Goal: Navigation & Orientation: Find specific page/section

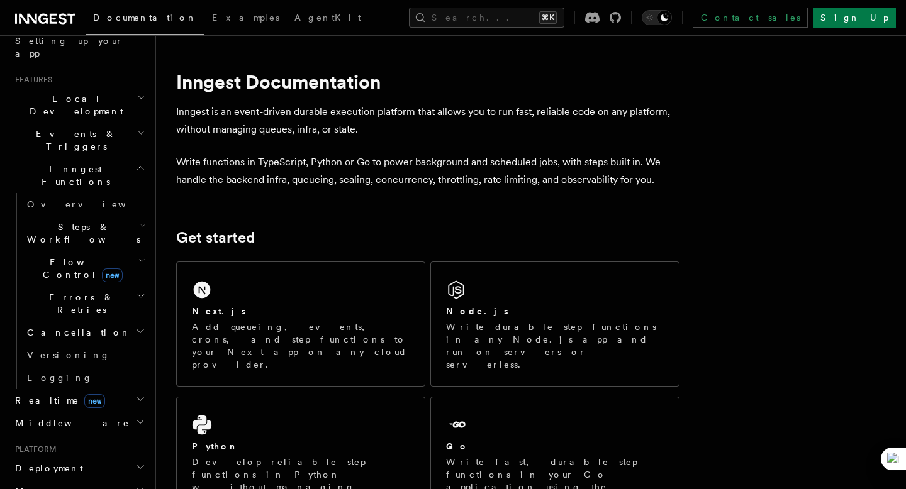
scroll to position [249, 0]
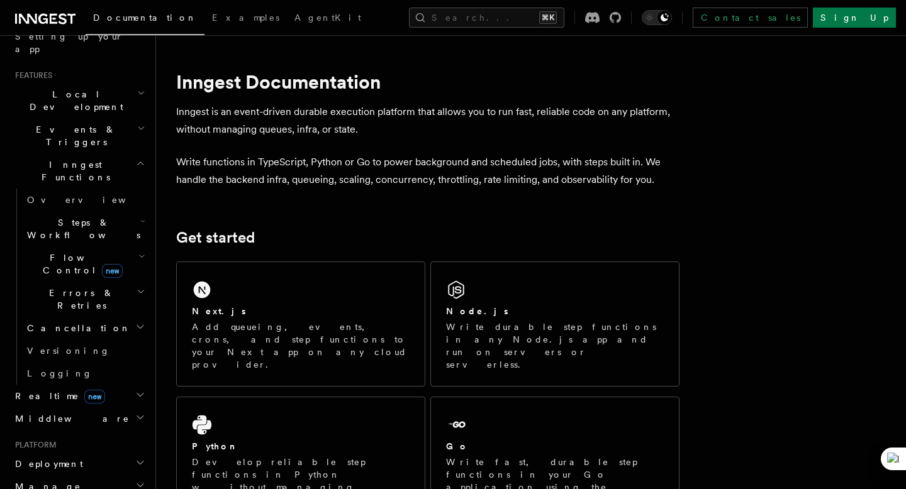
click at [73, 247] on h2 "Flow Control new" at bounding box center [85, 264] width 126 height 35
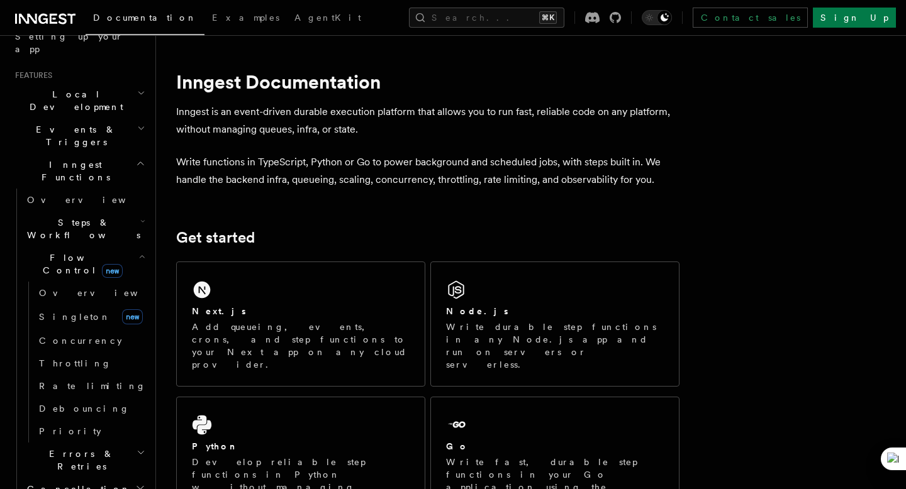
click at [69, 252] on span "Flow Control new" at bounding box center [80, 264] width 116 height 25
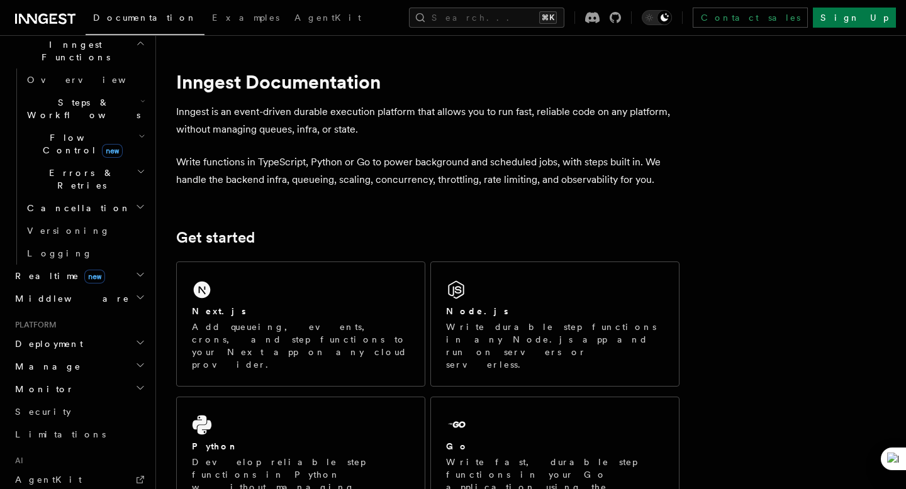
scroll to position [376, 0]
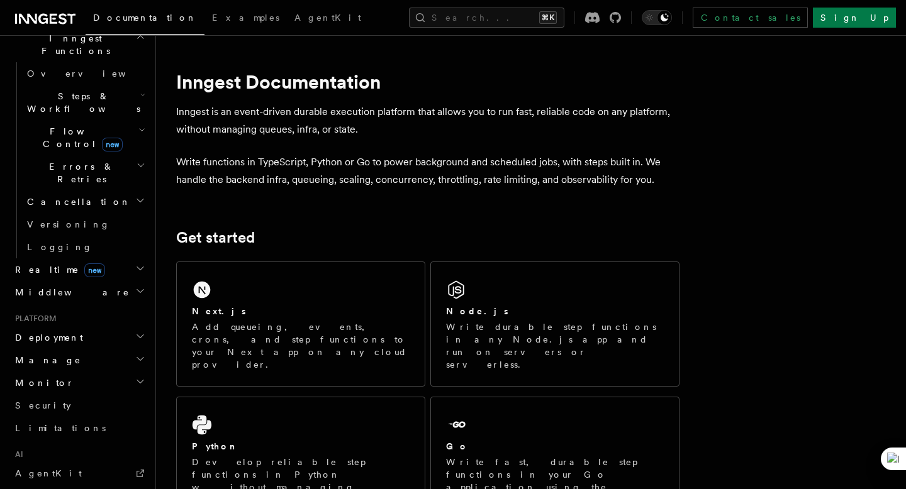
click at [47, 331] on span "Deployment" at bounding box center [46, 337] width 73 height 13
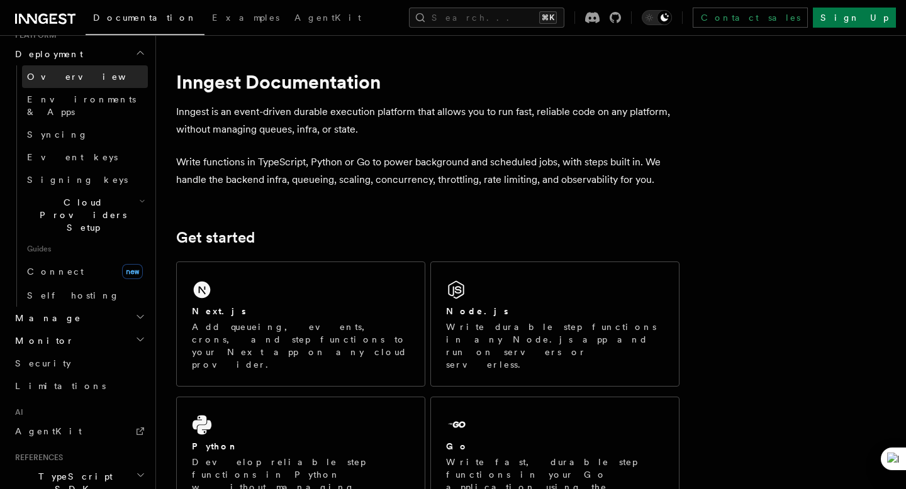
scroll to position [696, 0]
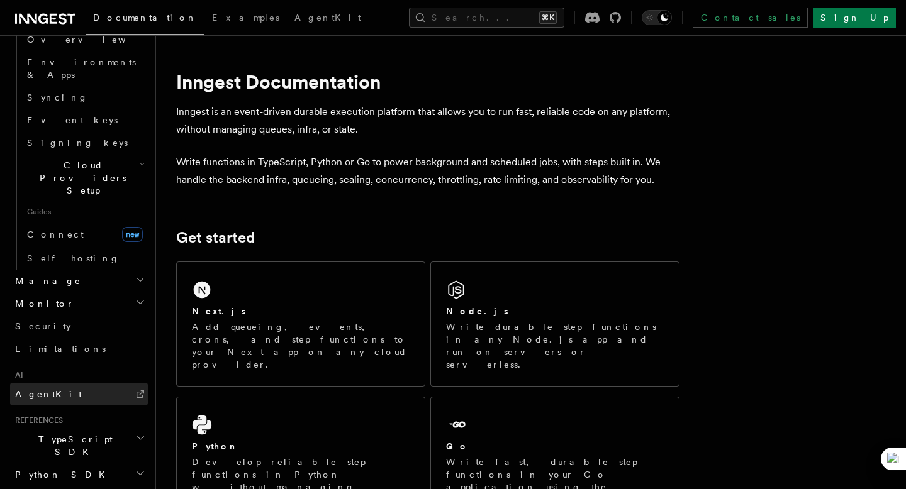
click at [53, 383] on link "AgentKit" at bounding box center [79, 394] width 138 height 23
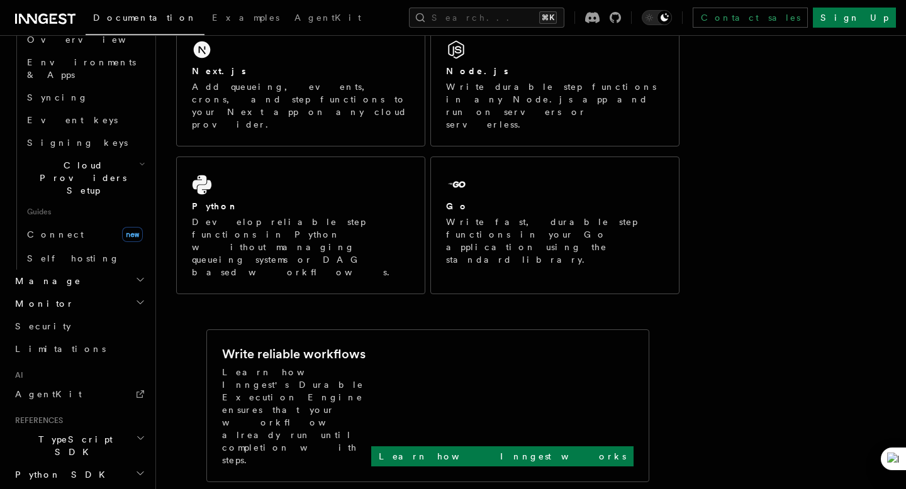
scroll to position [0, 0]
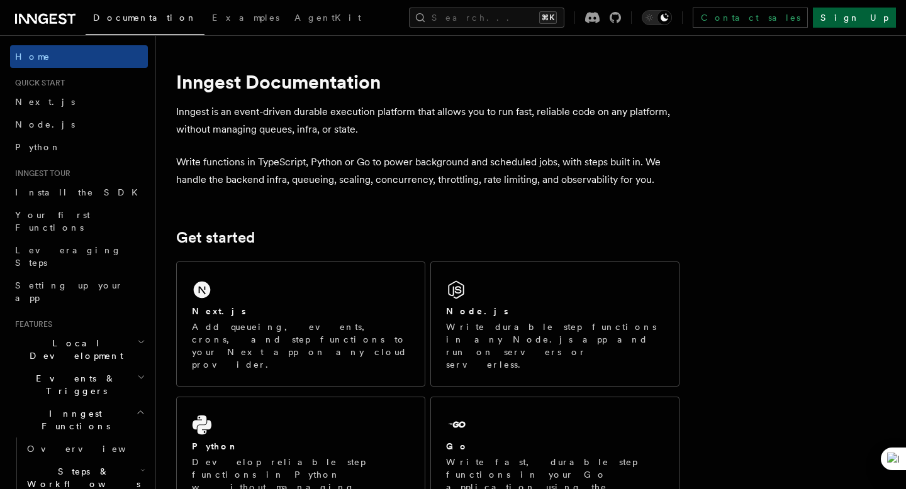
click at [870, 21] on link "Sign Up" at bounding box center [854, 18] width 83 height 20
